Goal: Task Accomplishment & Management: Manage account settings

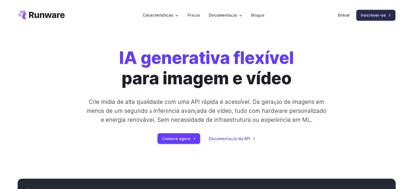
click at [375, 14] on font "Inscrever-se" at bounding box center [373, 15] width 25 height 5
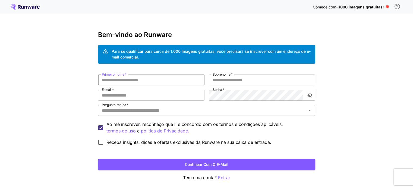
click at [134, 80] on input "Primeiro nome   *" at bounding box center [151, 79] width 107 height 11
type input "*"
type input "**********"
click at [112, 96] on input "E-mail   *" at bounding box center [151, 95] width 107 height 11
drag, startPoint x: 160, startPoint y: 81, endPoint x: 96, endPoint y: 85, distance: 64.0
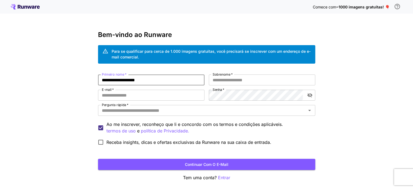
click at [96, 85] on div "**********" at bounding box center [206, 105] width 413 height 210
click at [109, 96] on input "E-mail   *" at bounding box center [151, 95] width 107 height 11
paste input "**********"
type input "**********"
click at [121, 80] on input "Primeiro nome   *" at bounding box center [151, 79] width 107 height 11
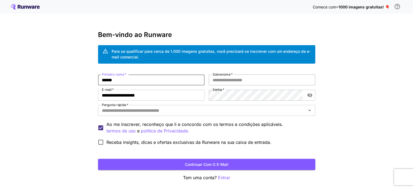
type input "******"
click at [241, 80] on input "Sobrenome   *" at bounding box center [262, 79] width 107 height 11
click at [309, 111] on icon "Abrir" at bounding box center [309, 110] width 7 height 7
type input "*****"
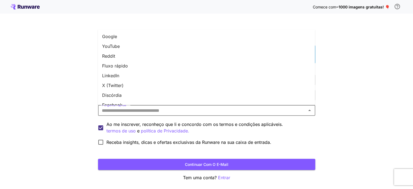
click at [109, 45] on font "YouTube" at bounding box center [111, 45] width 18 height 5
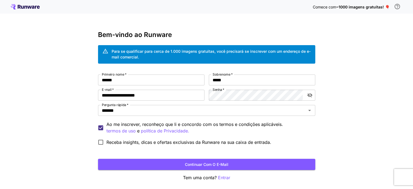
scroll to position [21, 0]
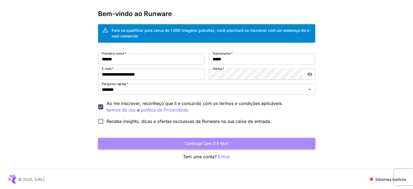
click at [205, 143] on font "Continuar com o e-mail" at bounding box center [206, 143] width 43 height 5
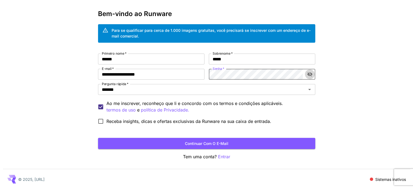
click at [311, 73] on icon "alternar a visibilidade da senha" at bounding box center [309, 74] width 5 height 4
click at [199, 79] on div "**********" at bounding box center [206, 90] width 217 height 73
click at [208, 143] on font "Continuar com o e-mail" at bounding box center [206, 143] width 43 height 5
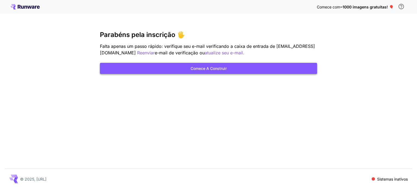
click at [192, 69] on font "Comece a construir" at bounding box center [209, 68] width 36 height 5
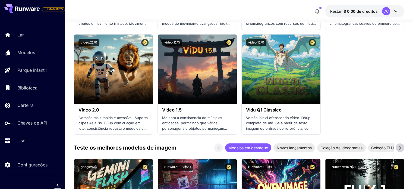
scroll to position [516, 0]
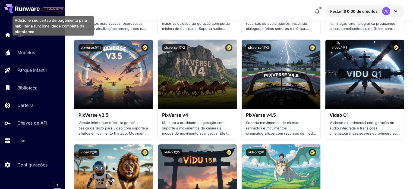
click at [53, 9] on font "JULGAMENTO" at bounding box center [53, 9] width 19 height 3
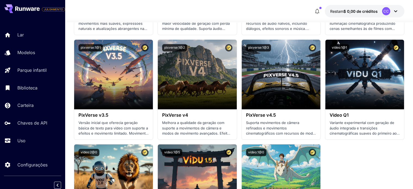
click at [397, 10] on icon at bounding box center [396, 11] width 7 height 7
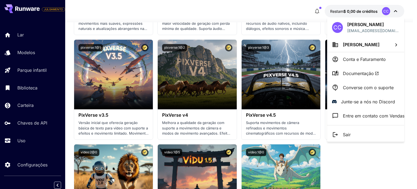
drag, startPoint x: 201, startPoint y: 10, endPoint x: 69, endPoint y: 9, distance: 132.3
click at [201, 10] on div at bounding box center [208, 94] width 417 height 189
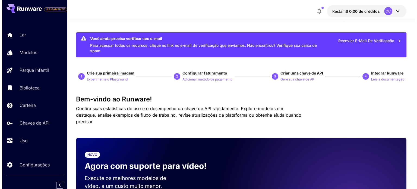
scroll to position [0, 0]
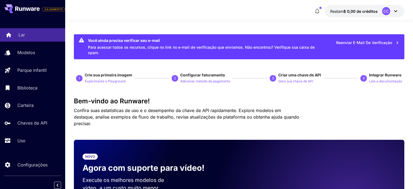
click at [20, 30] on link "Lar" at bounding box center [32, 34] width 65 height 13
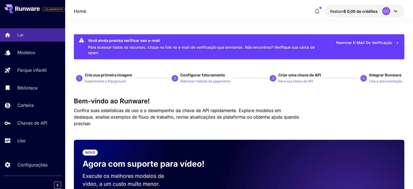
click at [386, 10] on font "CC" at bounding box center [386, 11] width 5 height 4
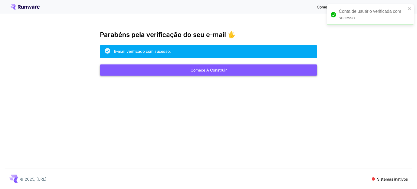
click at [208, 71] on font "Comece a construir" at bounding box center [209, 70] width 36 height 5
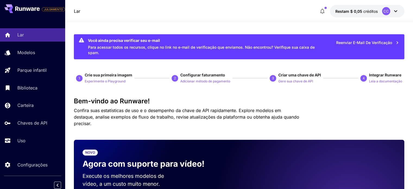
click at [396, 11] on icon at bounding box center [396, 11] width 7 height 7
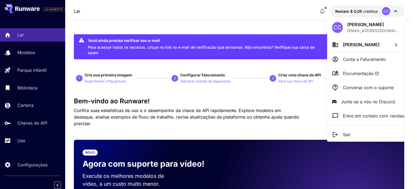
click at [302, 12] on div at bounding box center [208, 94] width 417 height 189
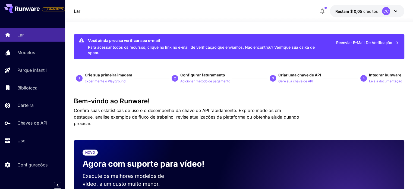
scroll to position [109, 0]
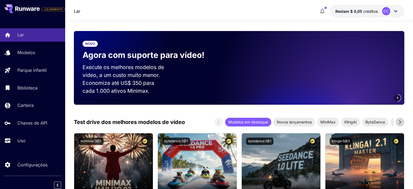
click at [336, 67] on video at bounding box center [328, 68] width 152 height 74
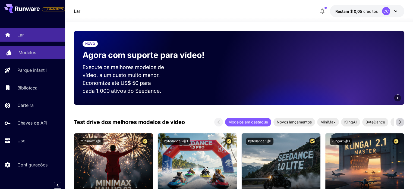
click at [40, 51] on div "Modelos" at bounding box center [39, 52] width 42 height 7
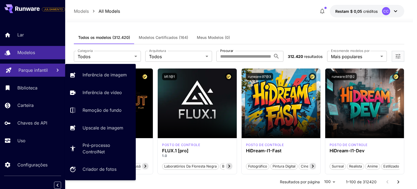
click at [28, 69] on font "Parque infantil" at bounding box center [32, 69] width 29 height 5
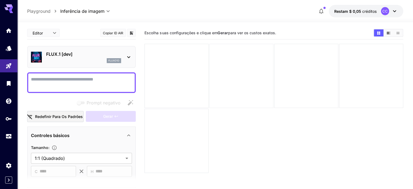
click at [216, 89] on div at bounding box center [241, 76] width 64 height 64
click at [8, 31] on icon "Lar" at bounding box center [9, 29] width 5 height 5
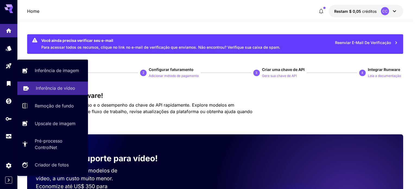
click at [50, 88] on font "Inferência de vídeo" at bounding box center [55, 87] width 39 height 5
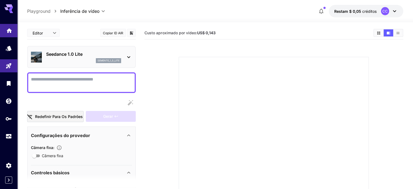
click at [8, 31] on icon "Lar" at bounding box center [9, 29] width 5 height 5
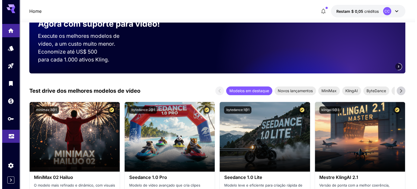
scroll to position [136, 0]
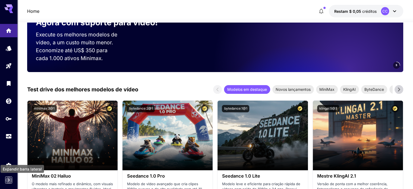
click at [8, 180] on icon "Expand sidebar" at bounding box center [8, 180] width 7 height 7
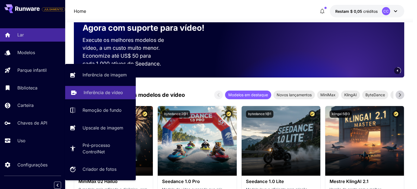
click at [98, 92] on font "Inferência de vídeo" at bounding box center [103, 92] width 39 height 5
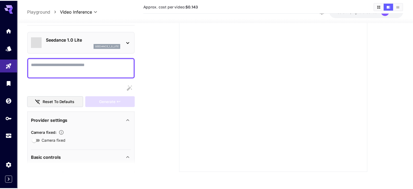
scroll to position [74, 0]
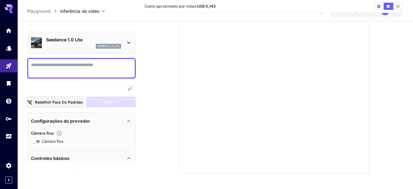
click at [46, 68] on textarea "Câmera fixa" at bounding box center [81, 68] width 101 height 13
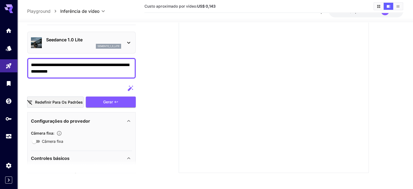
click at [46, 64] on textarea "**********" at bounding box center [81, 68] width 101 height 13
click at [36, 70] on textarea "**********" at bounding box center [81, 68] width 101 height 13
type textarea "**********"
click at [102, 100] on div "Redefinir para os padrões Gerar" at bounding box center [81, 95] width 109 height 25
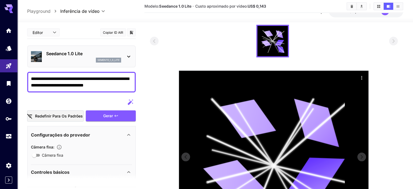
scroll to position [30, 0]
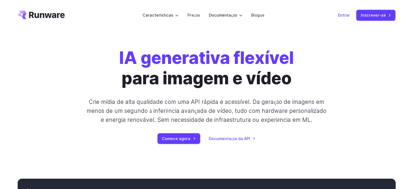
click at [346, 17] on font "Entrar" at bounding box center [344, 15] width 12 height 5
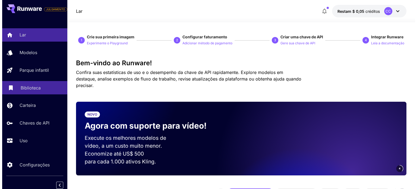
scroll to position [2, 0]
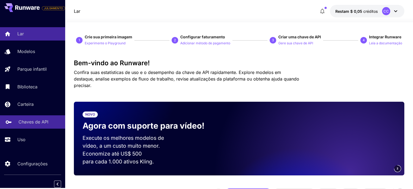
click at [37, 122] on font "Chaves de API" at bounding box center [33, 121] width 30 height 5
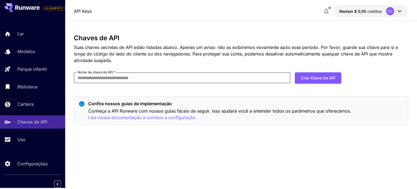
click at [83, 78] on input "Nome da chave da API   *" at bounding box center [182, 77] width 217 height 11
type input "****"
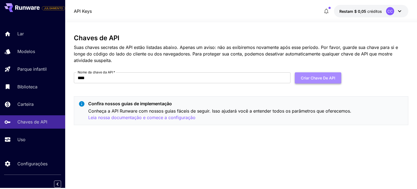
click at [315, 77] on font "Criar chave de API" at bounding box center [318, 78] width 35 height 5
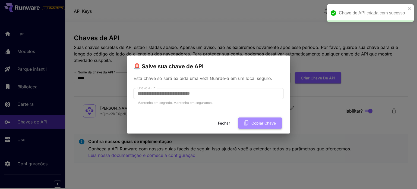
click at [260, 123] on font "Copiar chave" at bounding box center [264, 123] width 24 height 5
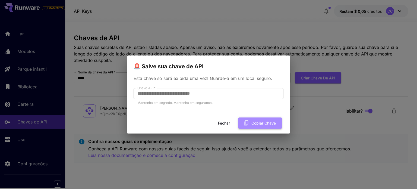
click at [257, 123] on font "Copiar chave" at bounding box center [264, 123] width 24 height 5
click at [252, 124] on font "Copiar chave" at bounding box center [264, 123] width 24 height 5
click at [220, 124] on font "Fechar" at bounding box center [224, 123] width 12 height 5
